Goal: Task Accomplishment & Management: Complete application form

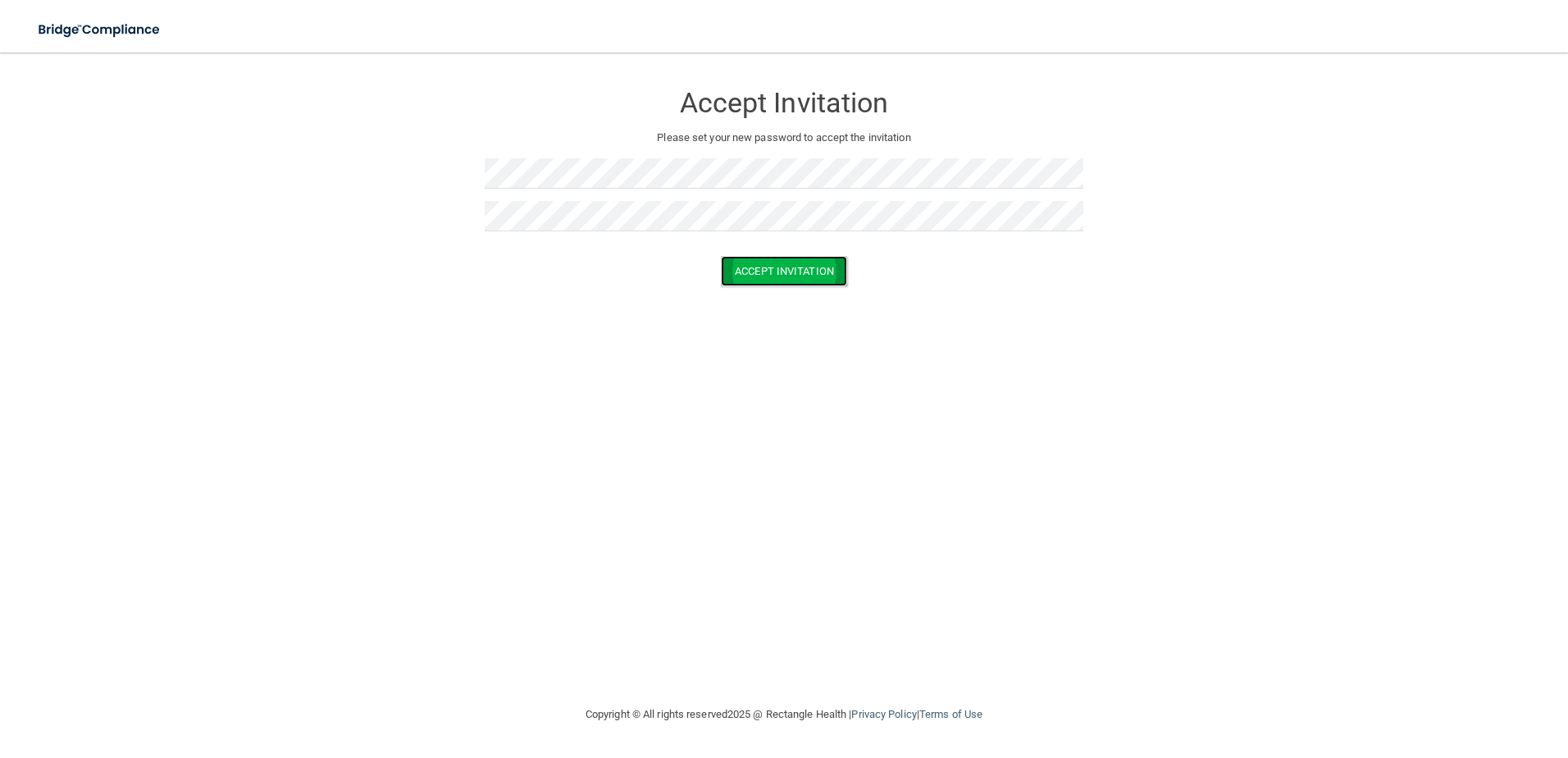
click at [811, 269] on button "Accept Invitation" at bounding box center [784, 270] width 126 height 30
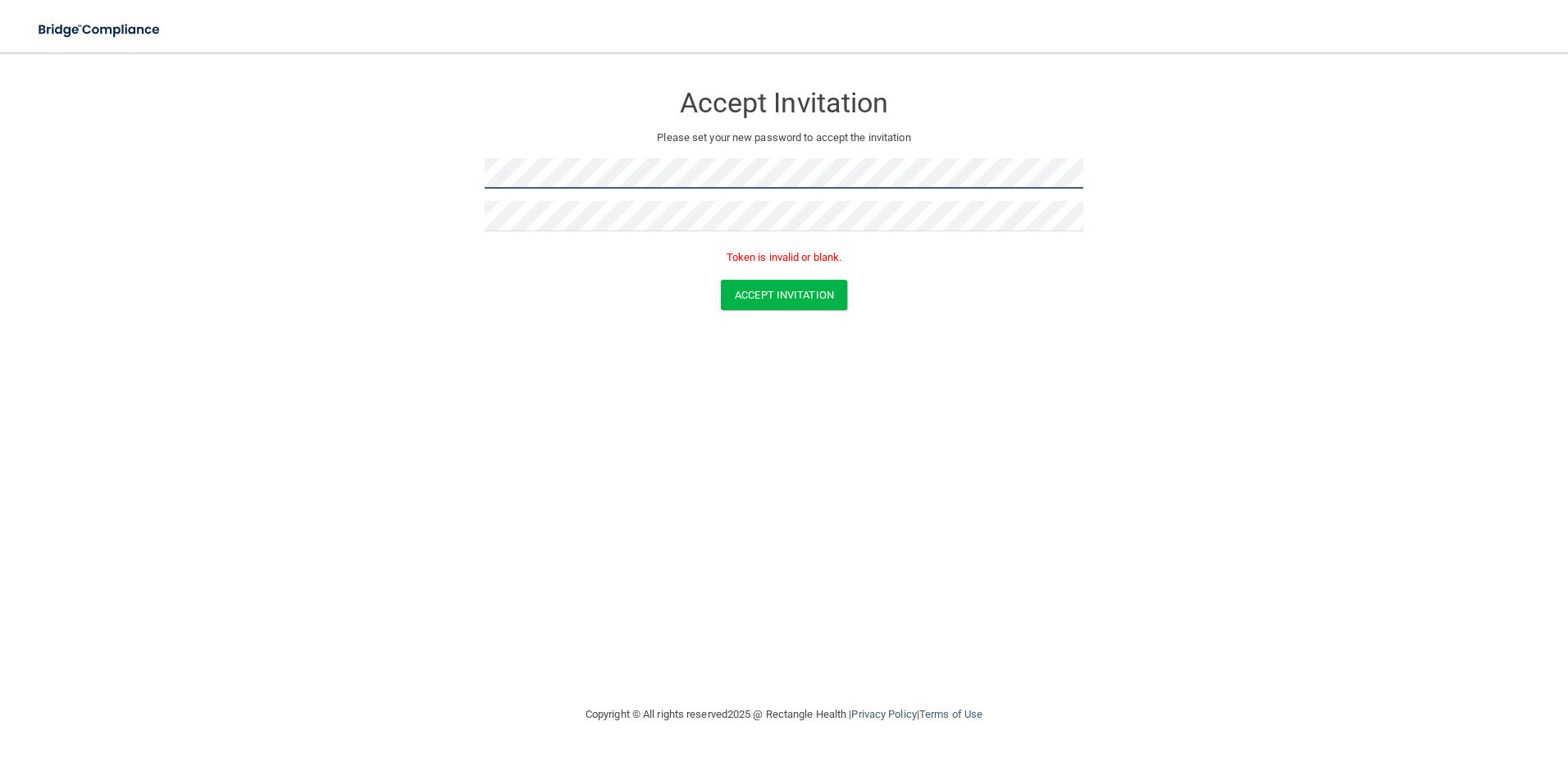
click at [473, 172] on form "Accept Invitation Please set your new password to accept the invitation Token i…" at bounding box center [784, 199] width 1502 height 260
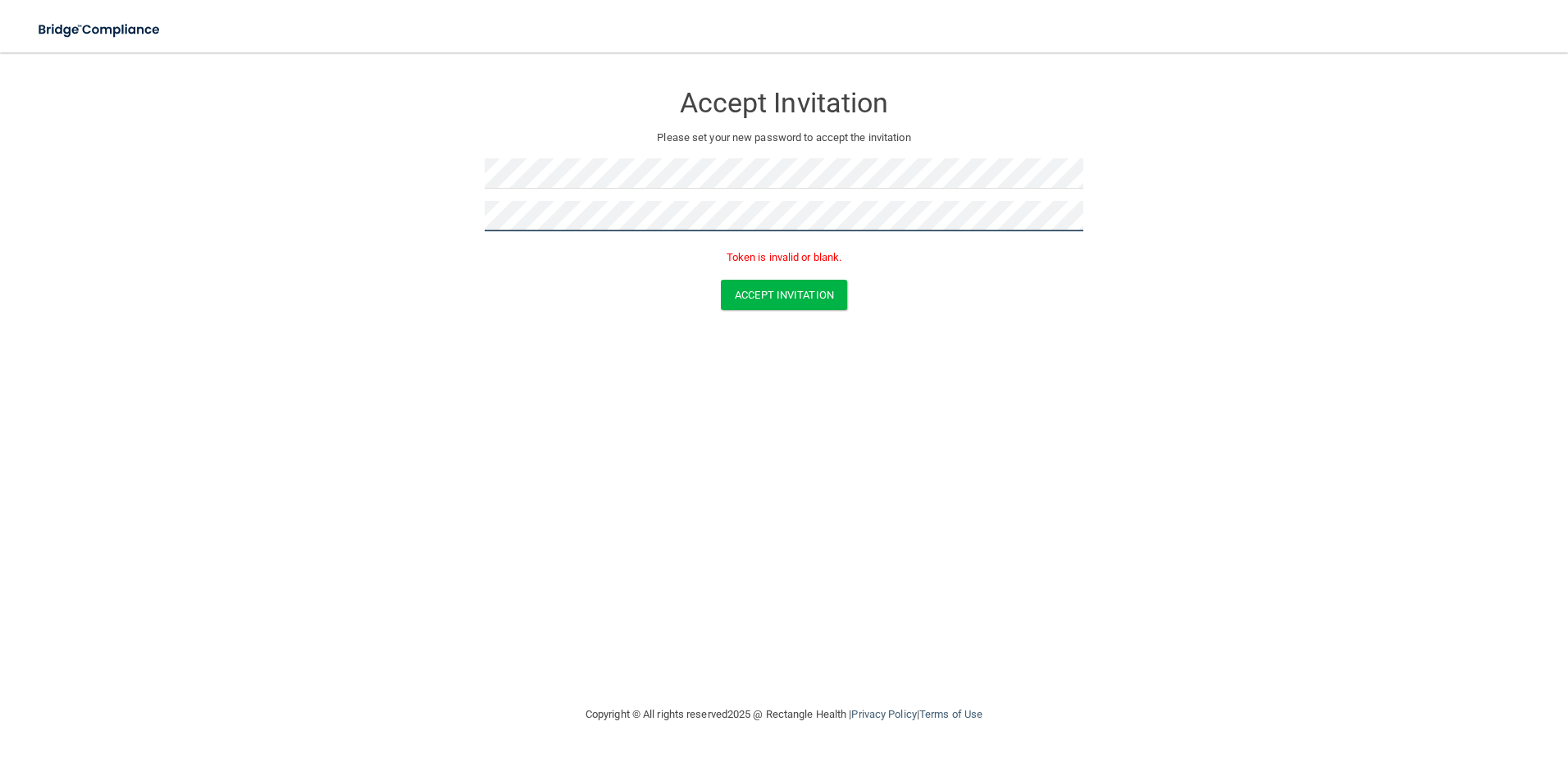
click at [259, 222] on form "Accept Invitation Please set your new password to accept the invitation Token i…" at bounding box center [784, 199] width 1502 height 260
click at [772, 297] on button "Accept Invitation" at bounding box center [784, 294] width 126 height 30
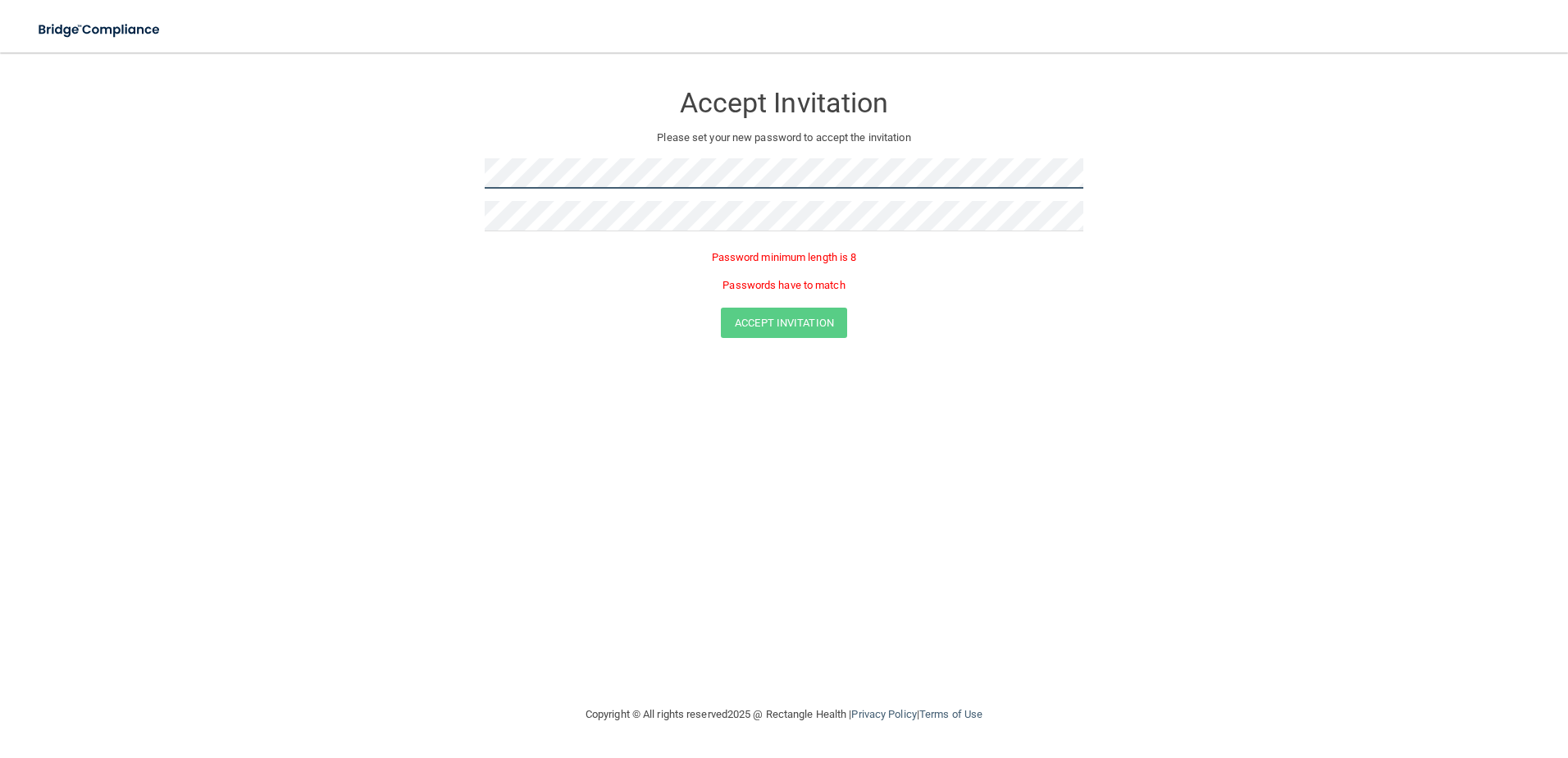
click at [433, 190] on form "Accept Invitation Please set your new password to accept the invitation Passwor…" at bounding box center [784, 213] width 1502 height 288
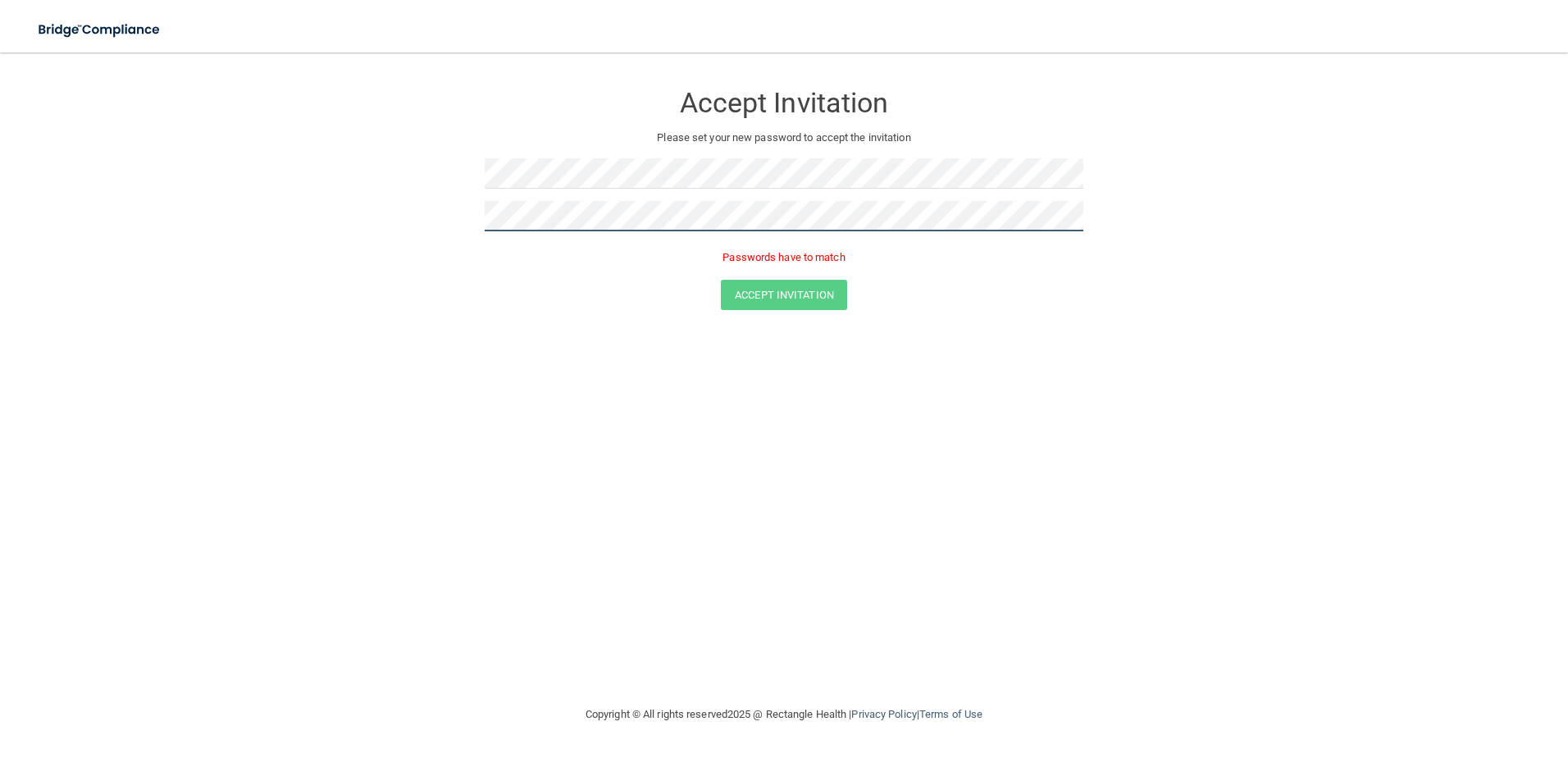
click at [405, 218] on form "Accept Invitation Please set your new password to accept the invitation Passwor…" at bounding box center [784, 199] width 1502 height 260
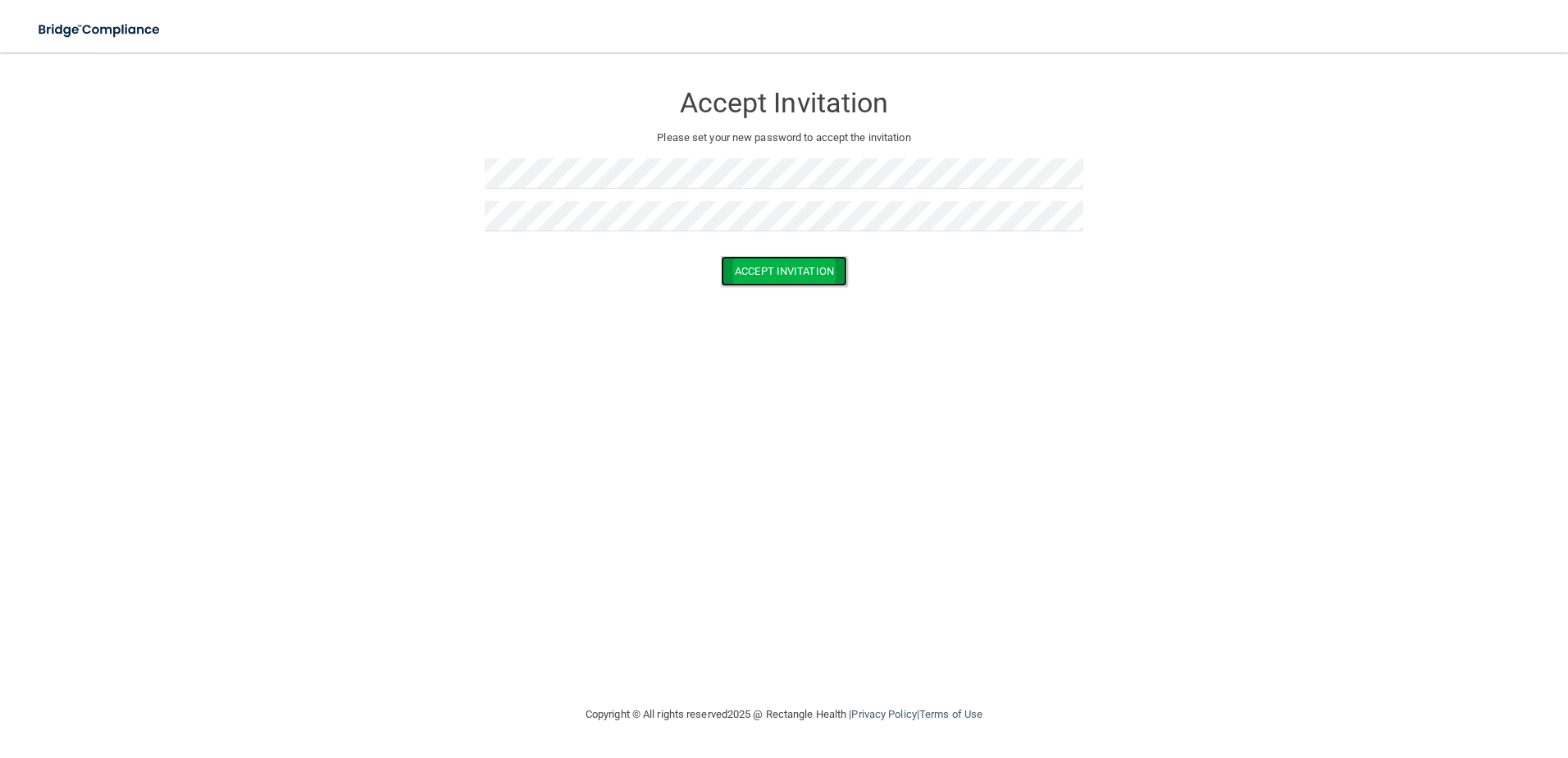
click at [806, 265] on button "Accept Invitation" at bounding box center [784, 270] width 126 height 30
click at [98, 28] on img at bounding box center [100, 30] width 151 height 34
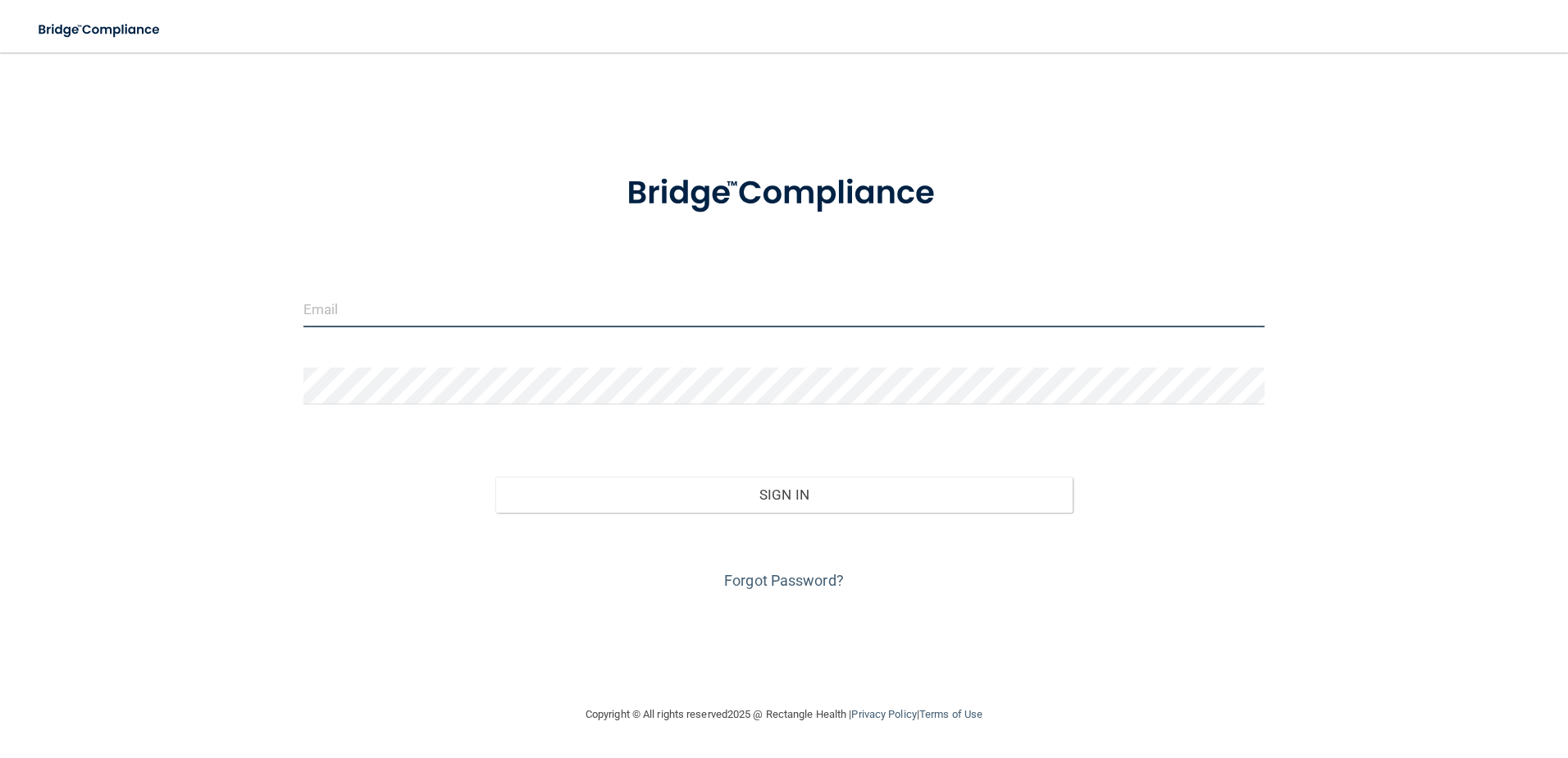
click at [536, 313] on input "email" at bounding box center [784, 308] width 962 height 37
type input "[EMAIL_ADDRESS][DOMAIN_NAME]"
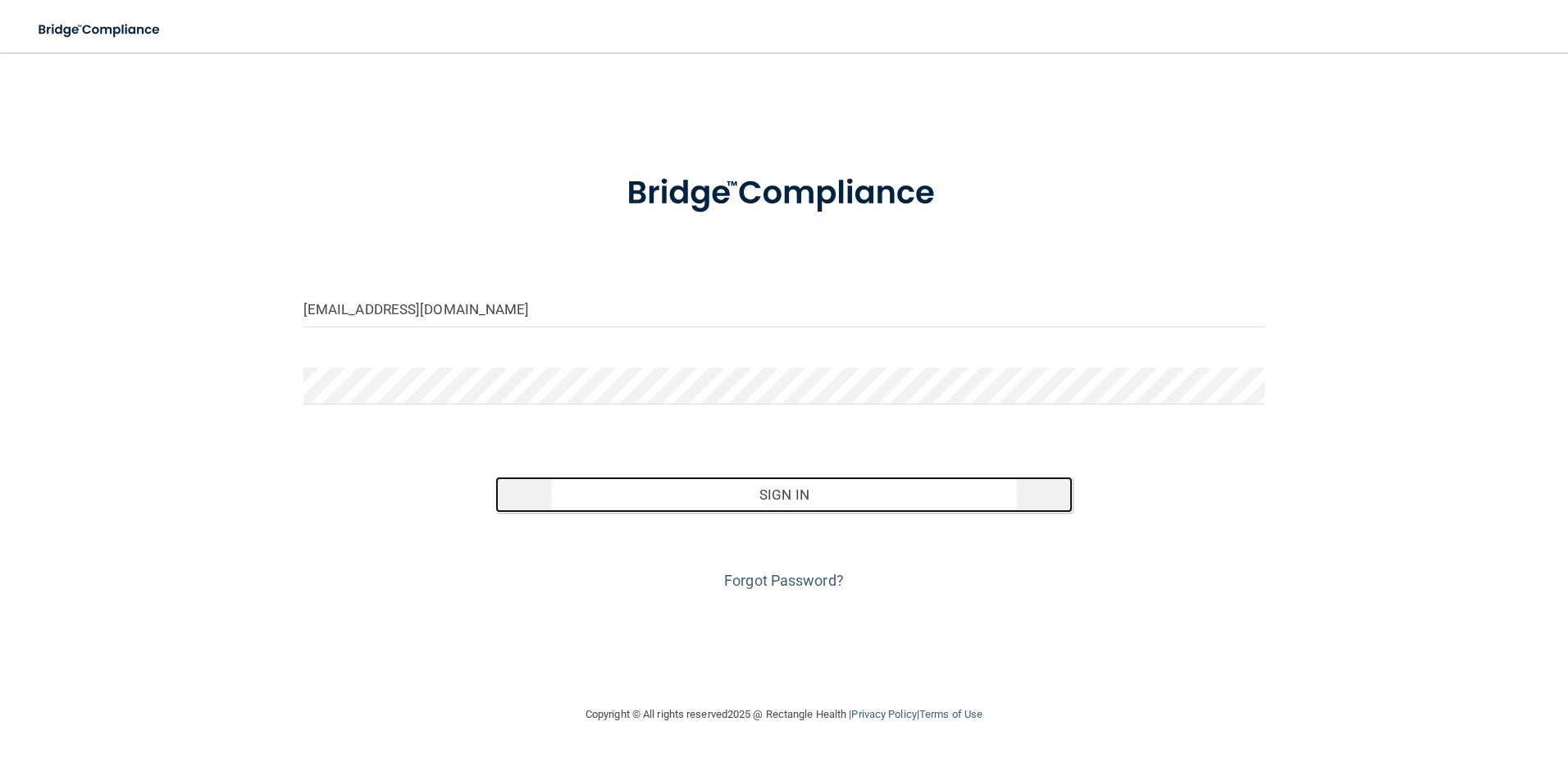
click at [799, 500] on button "Sign In" at bounding box center [784, 494] width 578 height 36
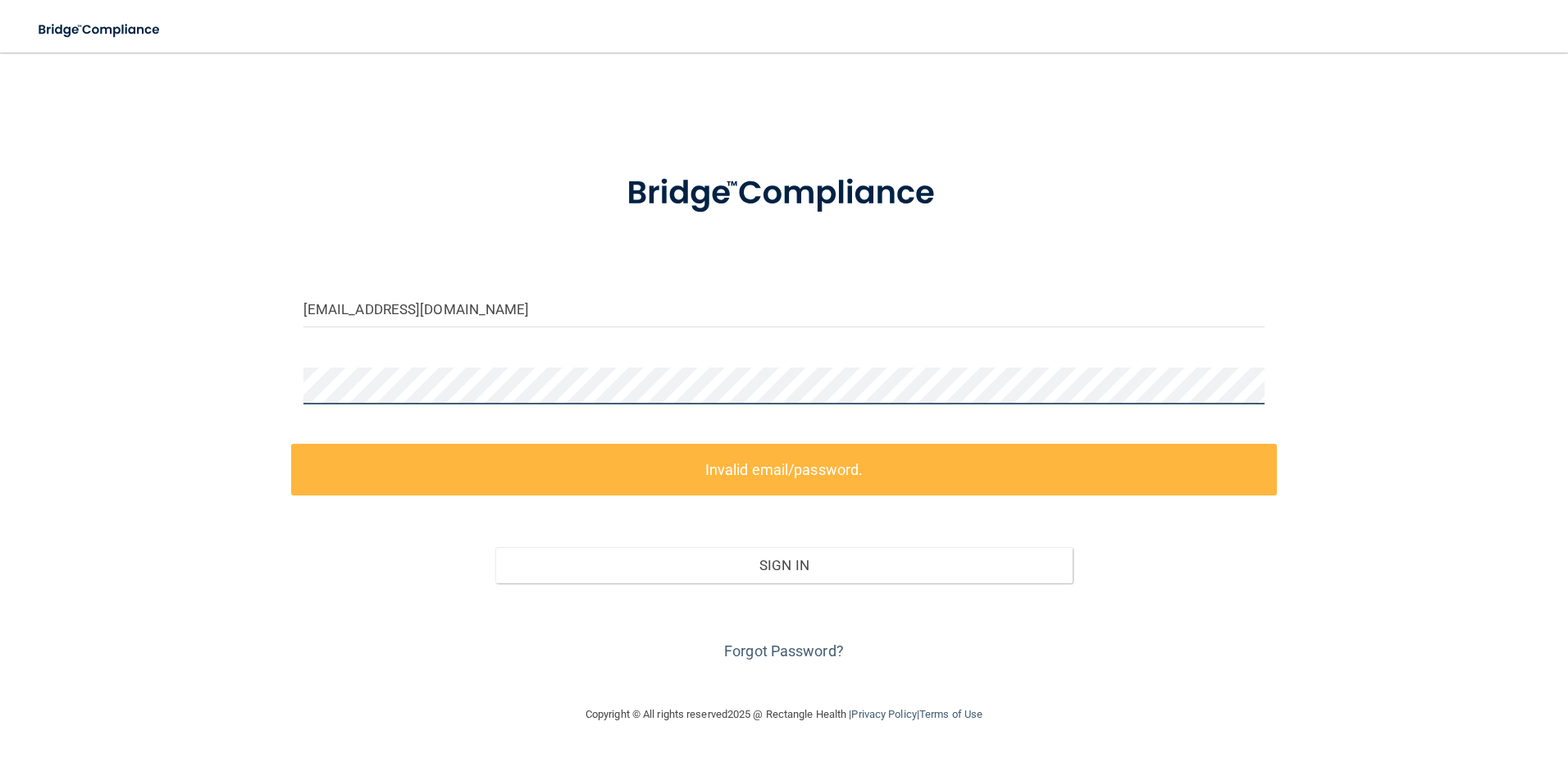
click at [629, 403] on div at bounding box center [784, 392] width 986 height 49
drag, startPoint x: 711, startPoint y: 407, endPoint x: 278, endPoint y: 401, distance: 433.0
click at [278, 401] on div "Rodriguezm79@yahoo.com Invalid email/password. You don't have permission to acc…" at bounding box center [784, 378] width 1502 height 619
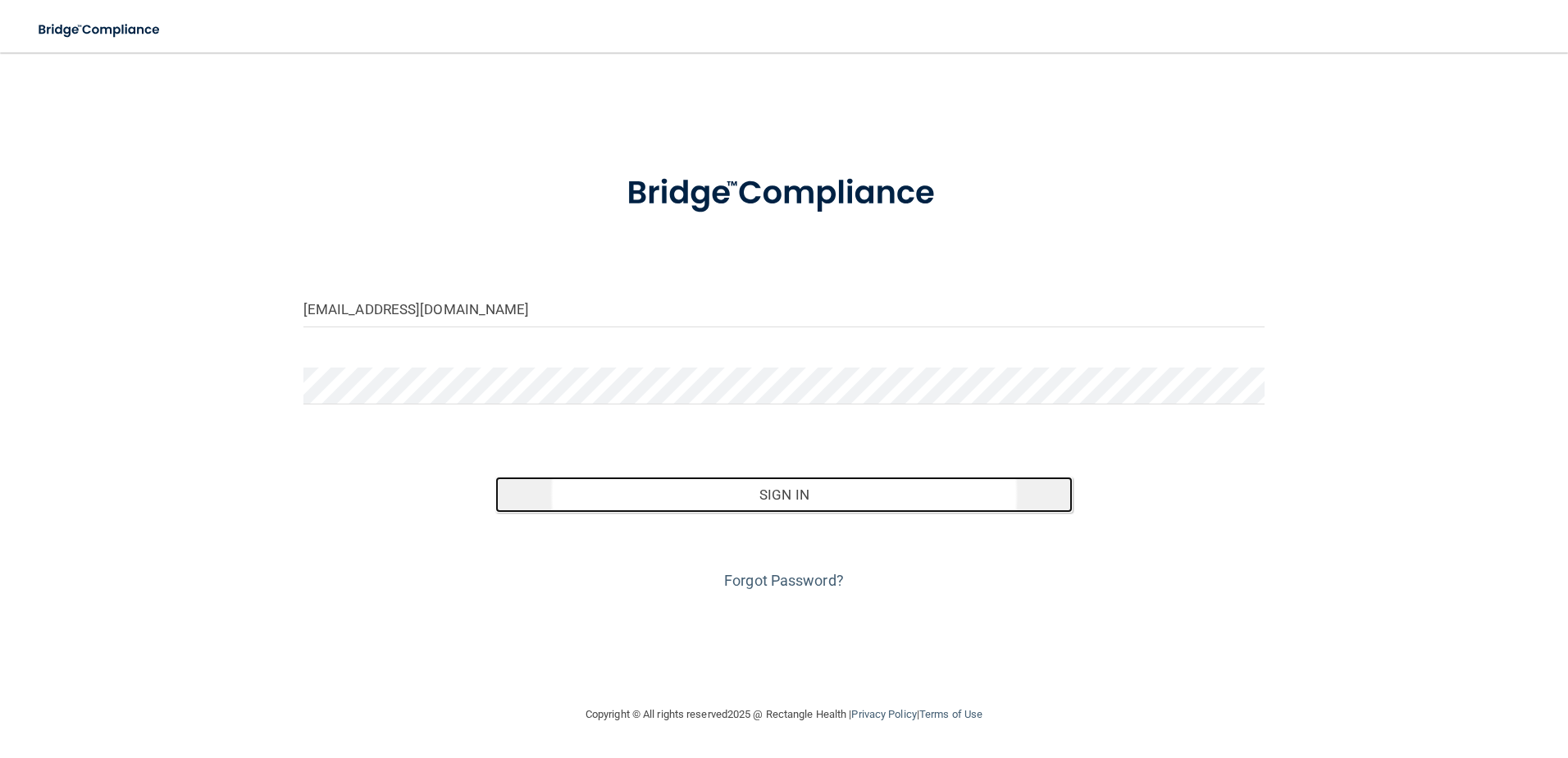
click at [806, 498] on button "Sign In" at bounding box center [784, 494] width 578 height 36
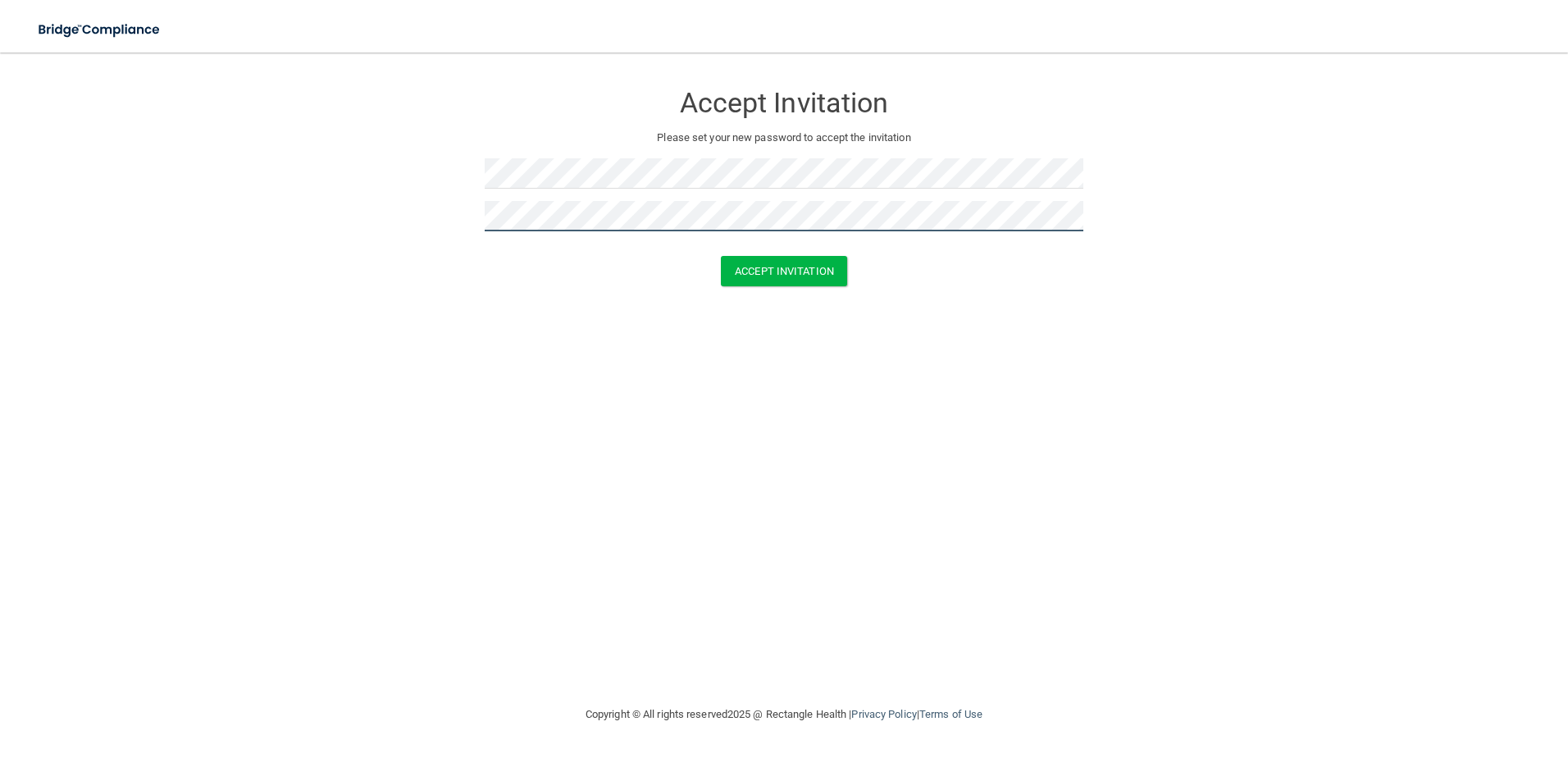
click at [721, 255] on button "Accept Invitation" at bounding box center [784, 270] width 126 height 30
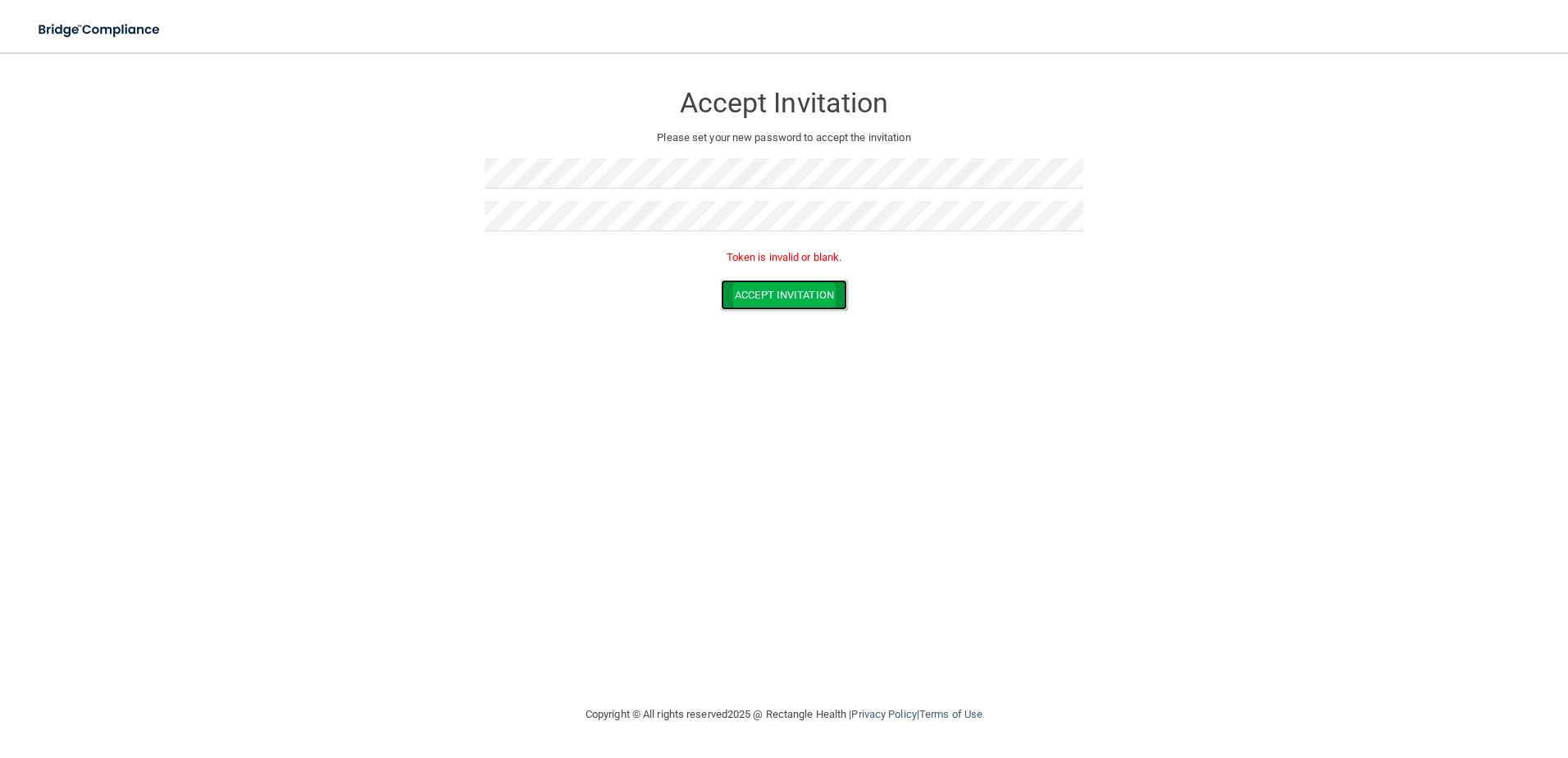
click at [804, 299] on button "Accept Invitation" at bounding box center [784, 294] width 126 height 30
click at [809, 297] on button "Accept Invitation" at bounding box center [784, 294] width 126 height 30
click at [838, 295] on button "Accept Invitation" at bounding box center [784, 294] width 126 height 30
click at [459, 180] on form "Accept Invitation Please set your new password to accept the invitation Token i…" at bounding box center [784, 199] width 1502 height 260
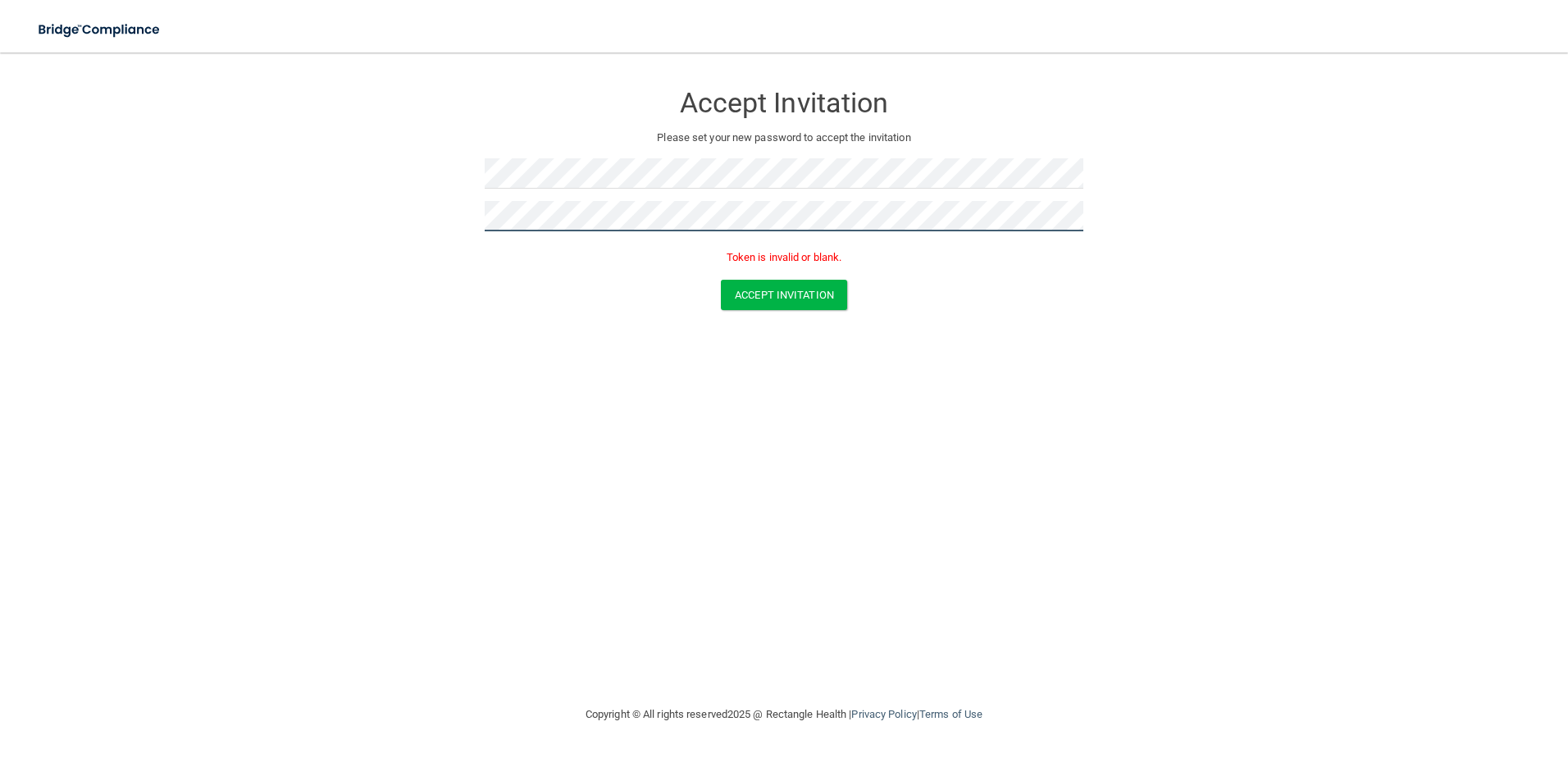
click at [309, 222] on form "Accept Invitation Please set your new password to accept the invitation Token i…" at bounding box center [784, 199] width 1502 height 260
click at [780, 298] on button "Accept Invitation" at bounding box center [784, 294] width 126 height 30
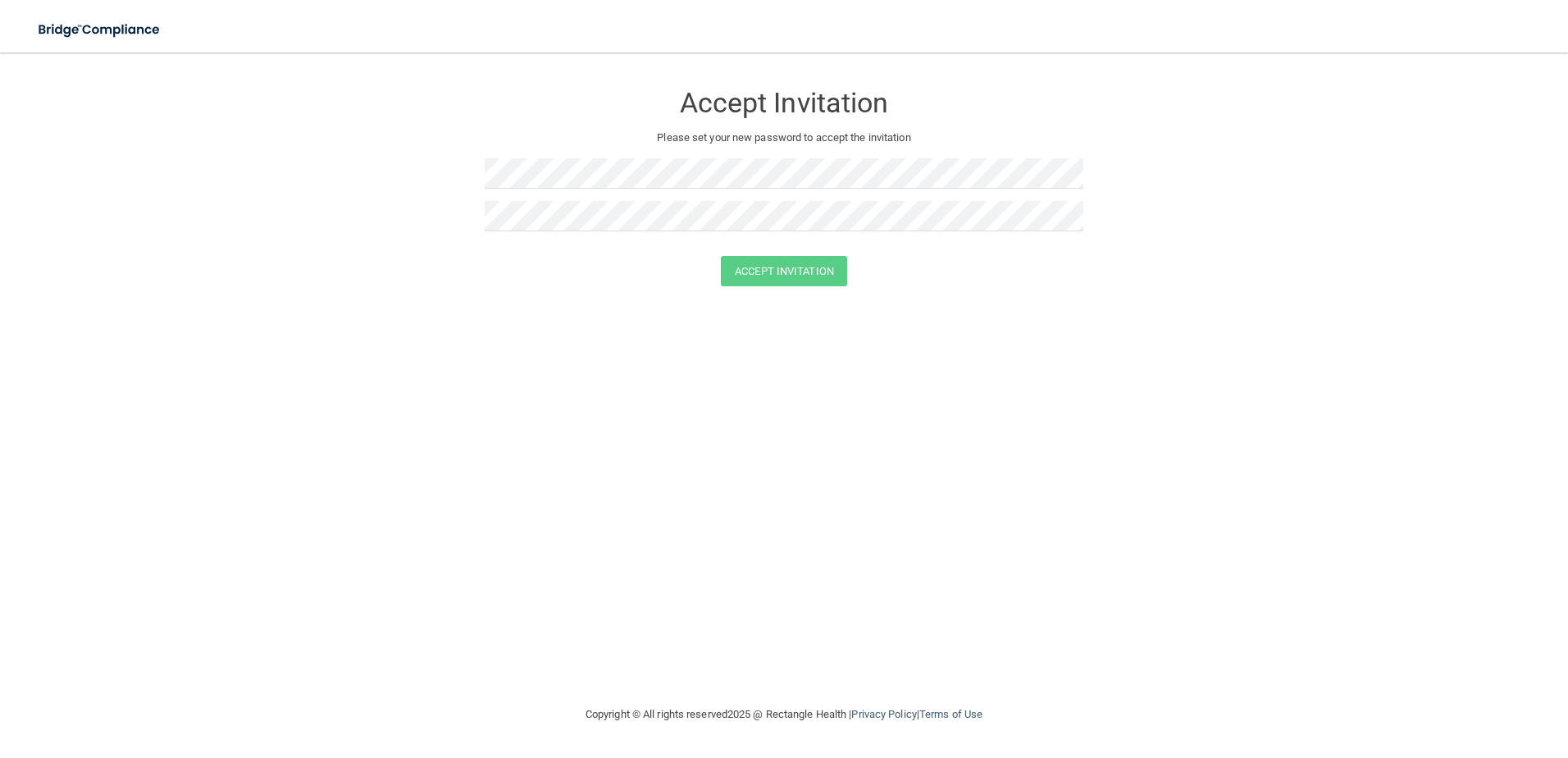
drag, startPoint x: 790, startPoint y: 261, endPoint x: 713, endPoint y: 301, distance: 86.8
click at [713, 301] on form "Accept Invitation Please set your new password to accept the invitation Accept …" at bounding box center [784, 188] width 1502 height 237
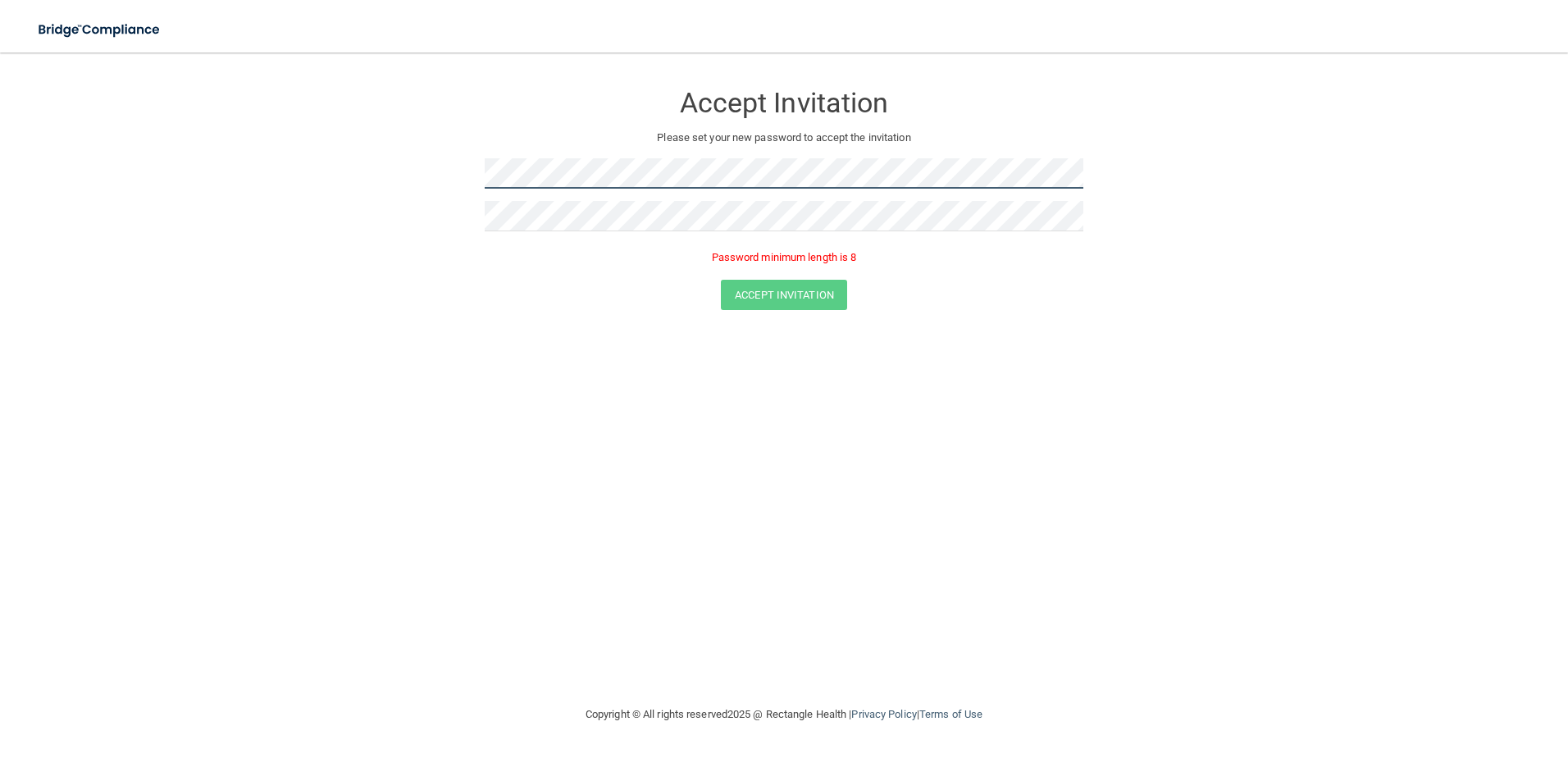
click at [456, 179] on form "Accept Invitation Please set your new password to accept the invitation Passwor…" at bounding box center [784, 199] width 1502 height 260
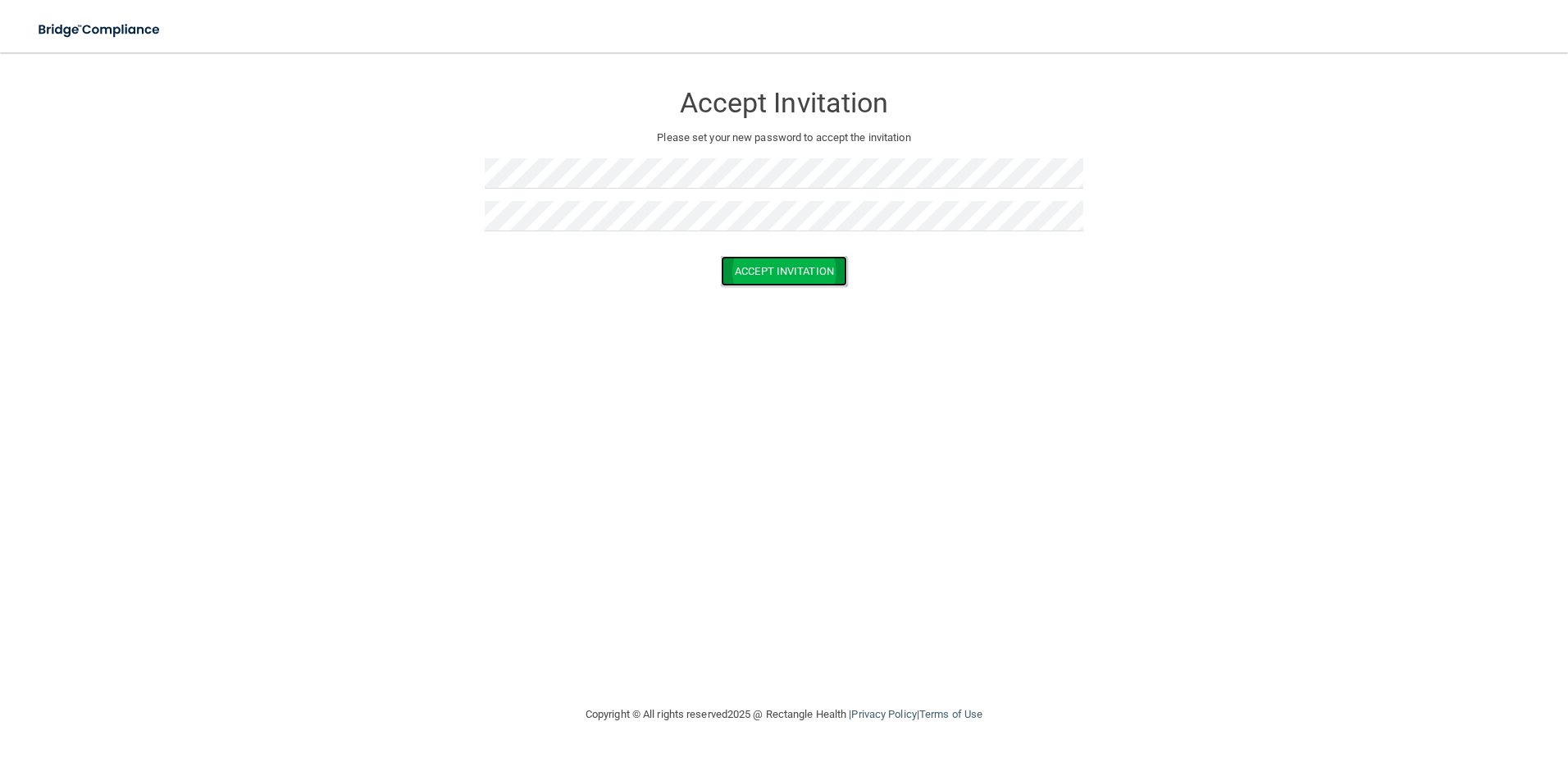
click at [794, 272] on button "Accept Invitation" at bounding box center [784, 270] width 126 height 30
